Goal: Check status: Check status

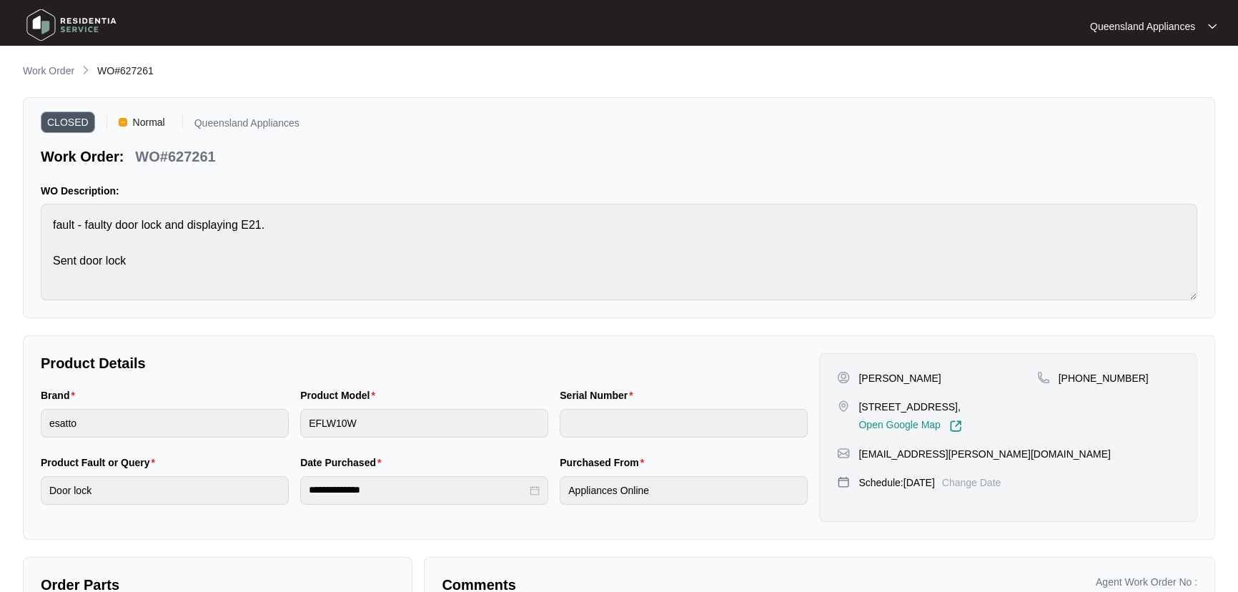
click at [66, 71] on p "Work Order" at bounding box center [48, 71] width 51 height 14
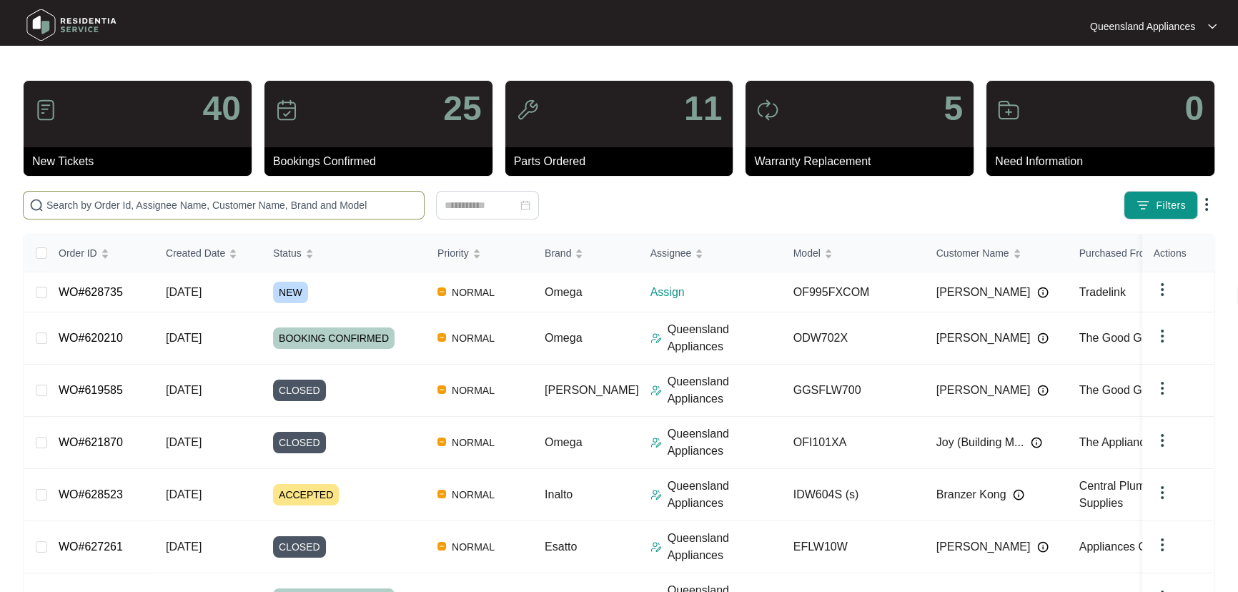
click at [286, 209] on input "text" at bounding box center [232, 205] width 372 height 16
paste input "628587"
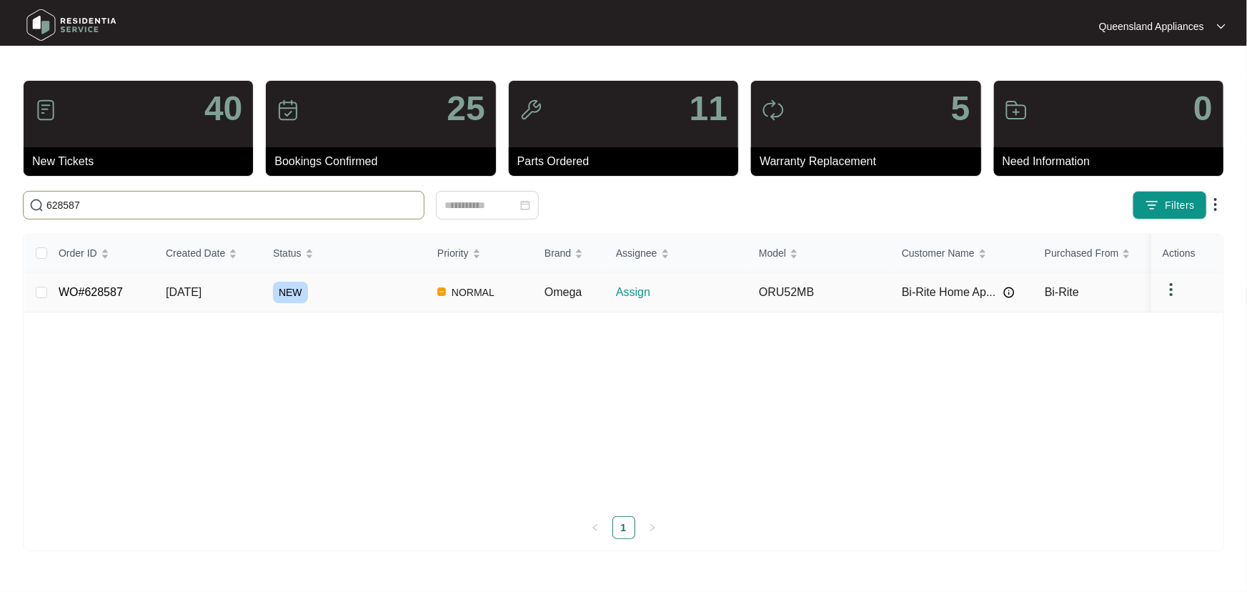
type input "628587"
click at [342, 290] on div "NEW" at bounding box center [349, 292] width 153 height 21
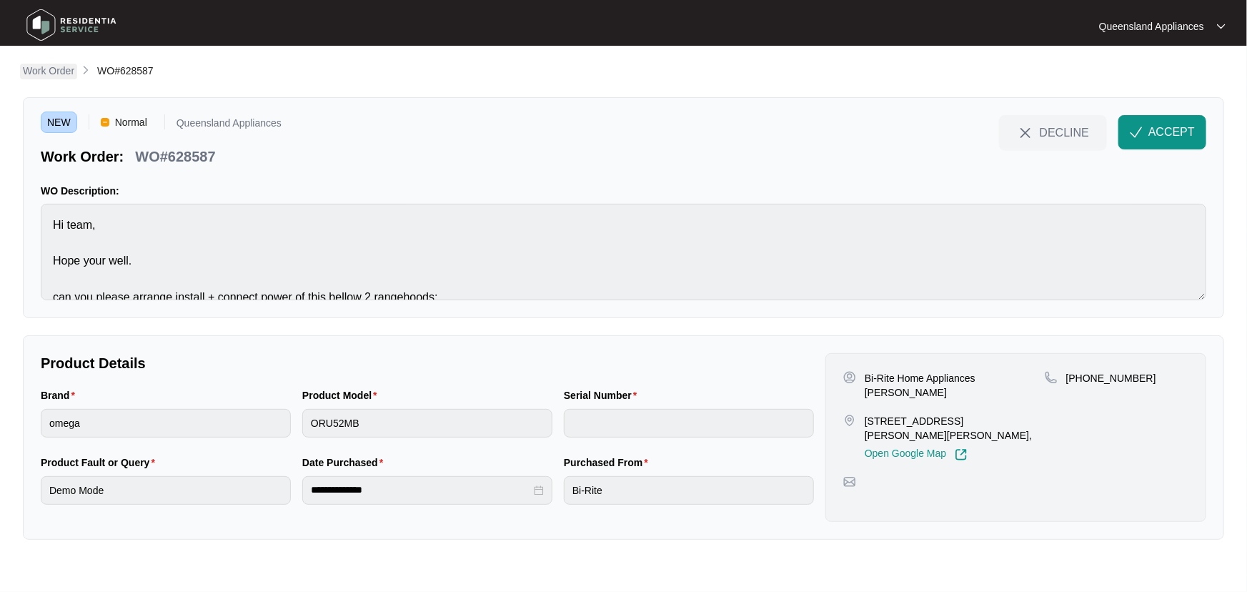
click at [55, 72] on p "Work Order" at bounding box center [48, 71] width 51 height 14
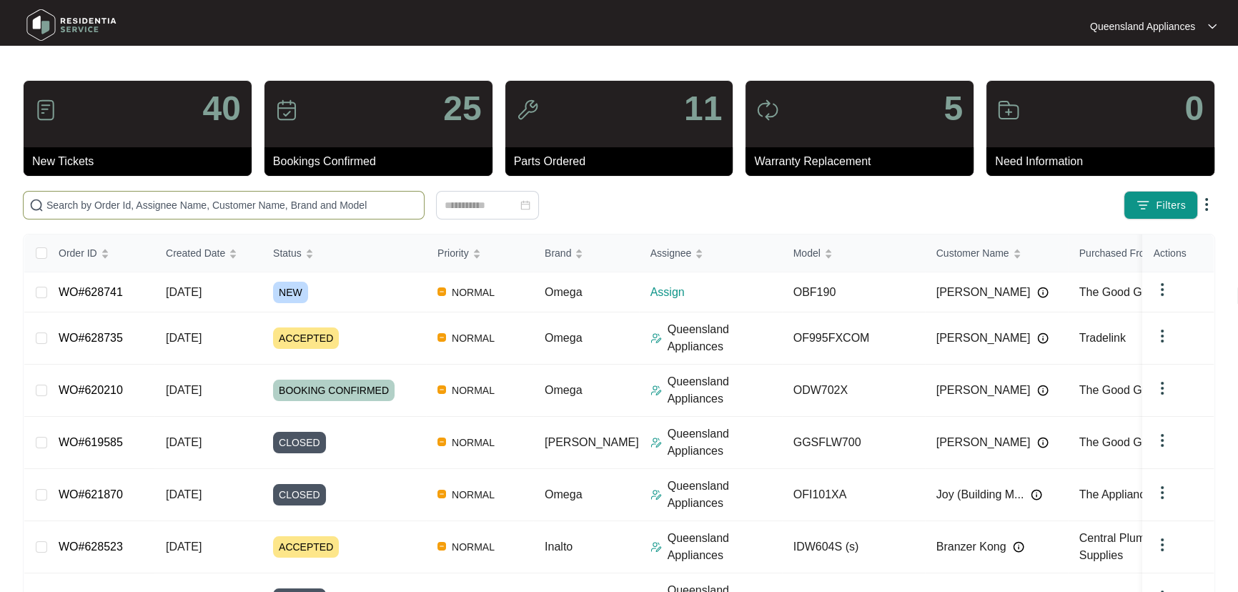
click at [374, 205] on input "text" at bounding box center [232, 205] width 372 height 16
paste input "626125"
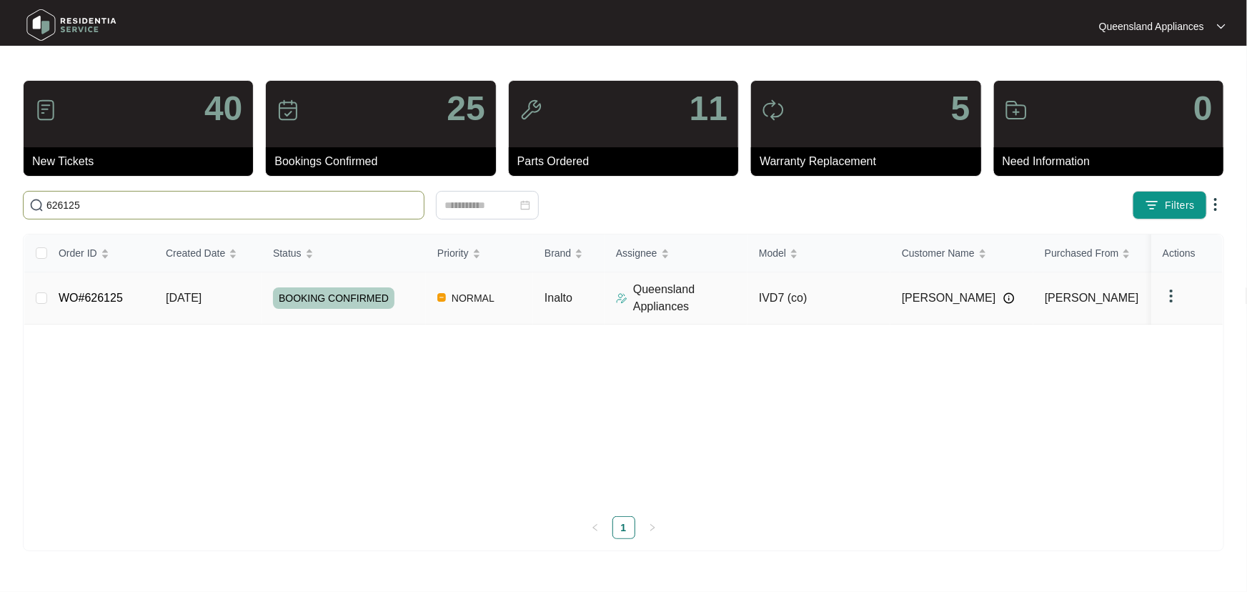
type input "626125"
click at [412, 293] on div "BOOKING CONFIRMED" at bounding box center [349, 297] width 153 height 21
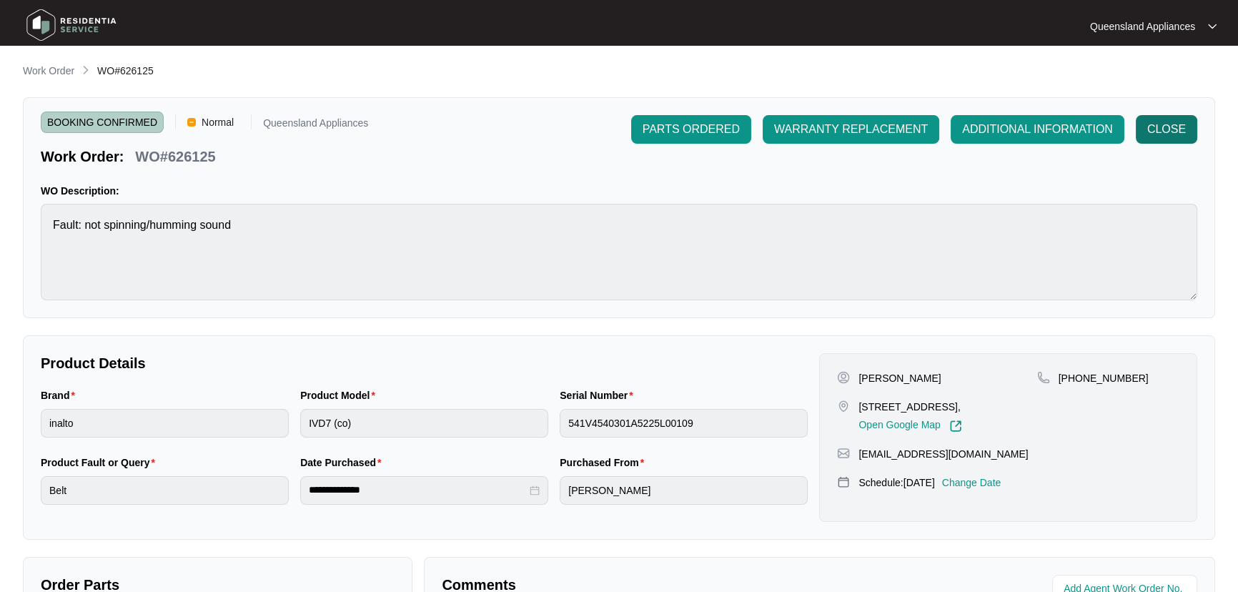
click at [1170, 134] on span "CLOSE" at bounding box center [1166, 129] width 39 height 17
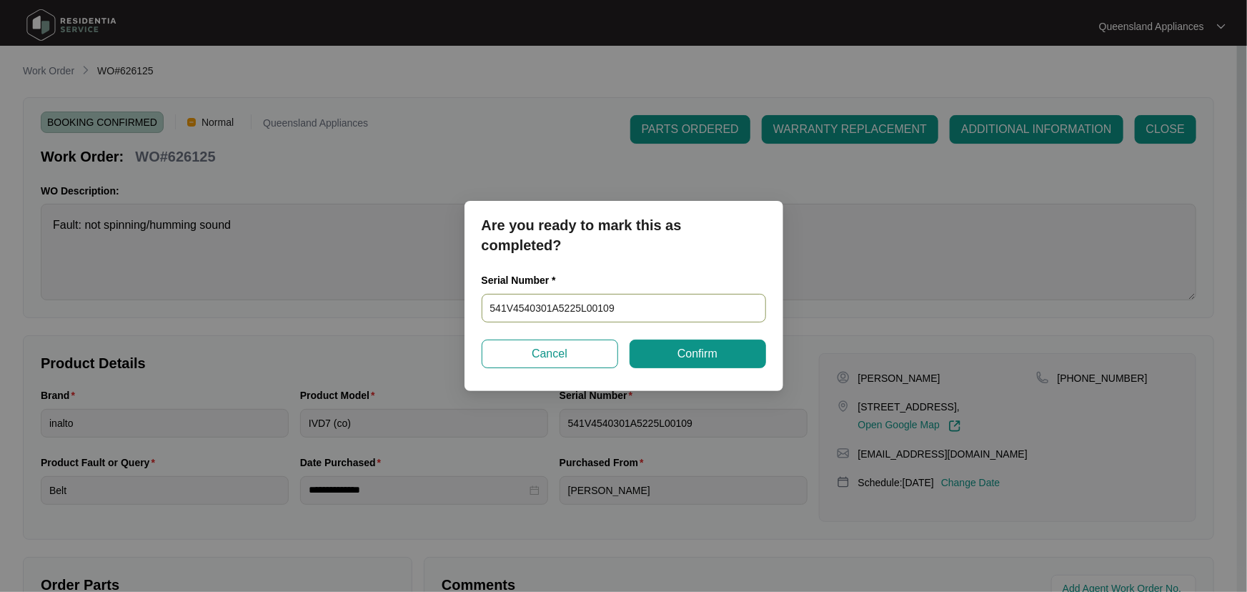
drag, startPoint x: 660, startPoint y: 303, endPoint x: 89, endPoint y: 314, distance: 571.0
click at [81, 312] on div "Are you ready to mark this as completed? Serial Number * 541V4540301A5225L00109…" at bounding box center [623, 296] width 1247 height 592
click at [684, 347] on span "Confirm" at bounding box center [697, 353] width 40 height 17
